Goal: Task Accomplishment & Management: Manage account settings

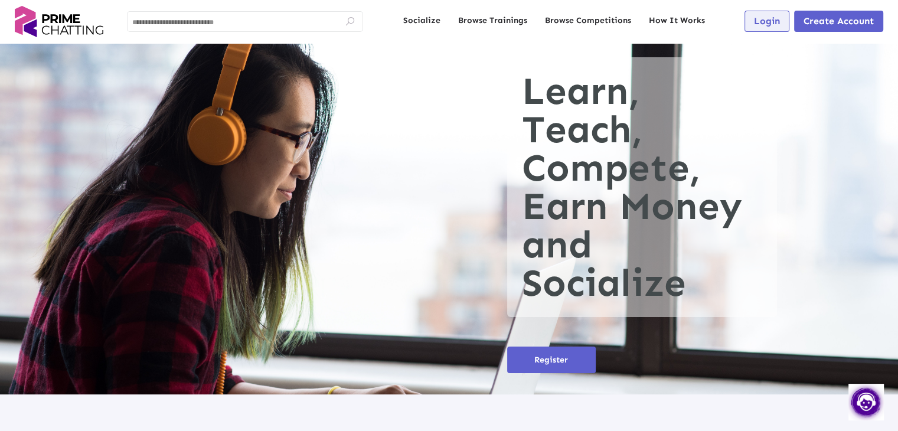
click at [754, 22] on span "Login" at bounding box center [767, 20] width 26 height 11
